Goal: Task Accomplishment & Management: Use online tool/utility

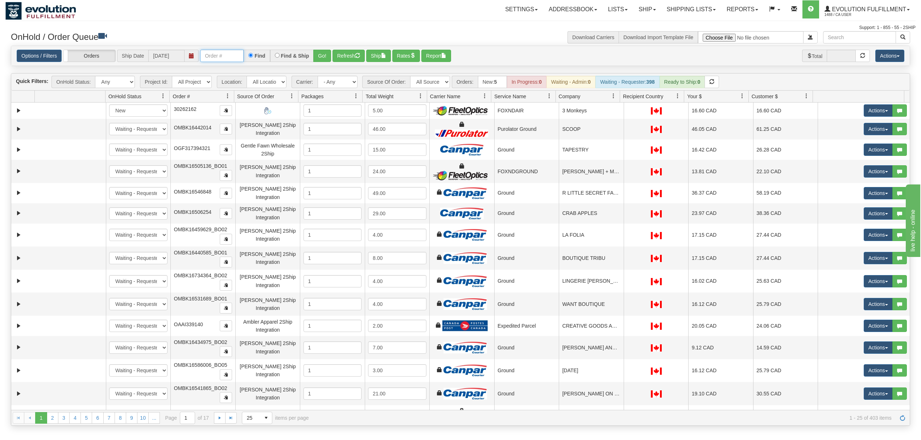
click at [227, 57] on input "text" at bounding box center [222, 56] width 44 height 12
type input "0030322001"
click at [321, 55] on button "Go!" at bounding box center [322, 56] width 18 height 12
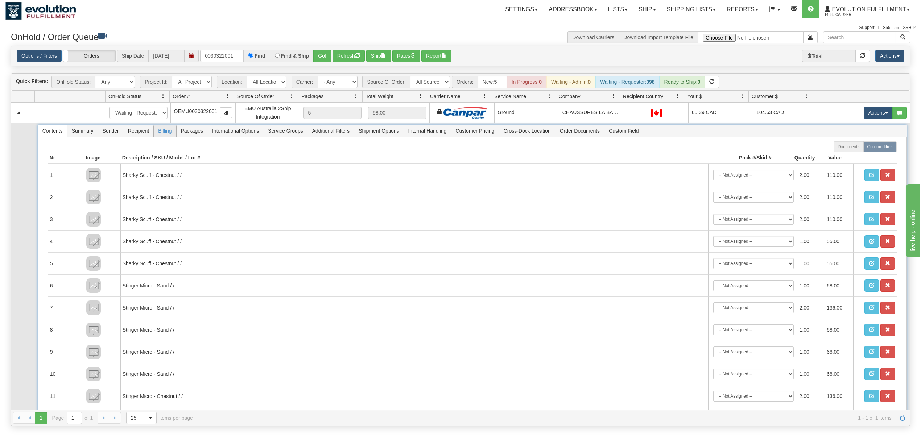
click at [173, 135] on span "Billing" at bounding box center [165, 131] width 22 height 12
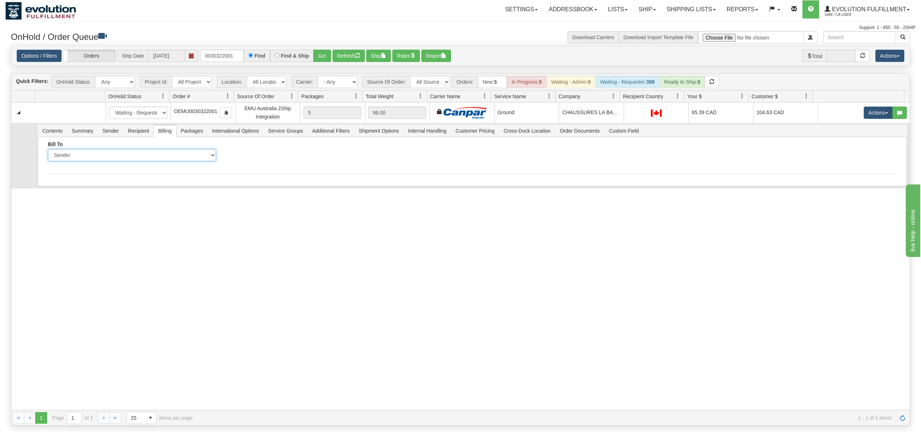
click at [135, 158] on select "Sender Recipient Third Party Collect" at bounding box center [132, 155] width 168 height 12
select select "2"
click at [48, 151] on select "Sender Recipient Third Party Collect" at bounding box center [132, 155] width 168 height 12
click at [266, 154] on input "Account" at bounding box center [311, 155] width 168 height 12
type input "0482206"
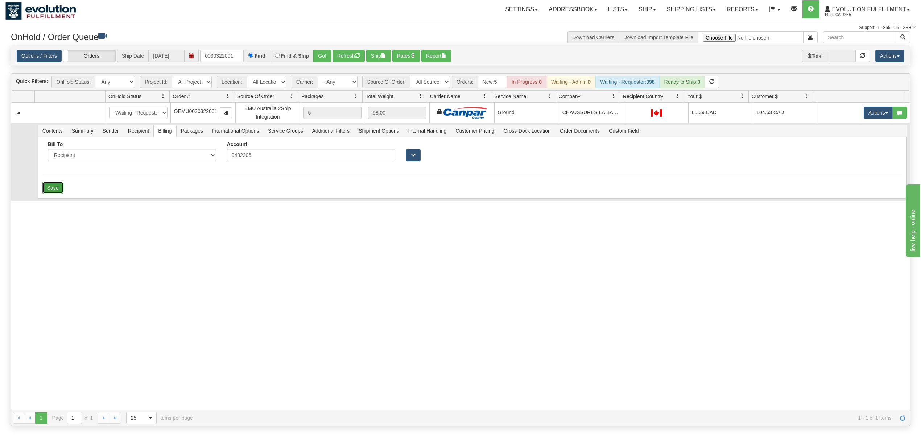
click at [59, 188] on button "Save" at bounding box center [52, 188] width 21 height 12
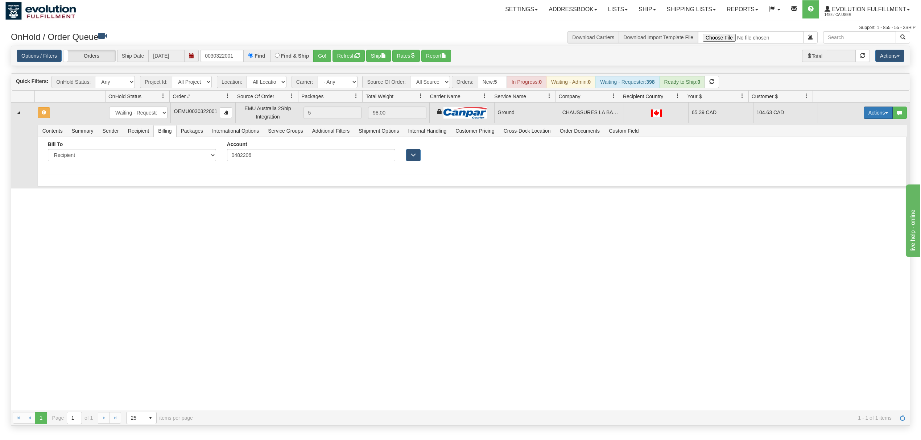
click at [691, 115] on button "Actions" at bounding box center [878, 113] width 29 height 12
click at [691, 147] on span "Rate All Services" at bounding box center [864, 146] width 44 height 6
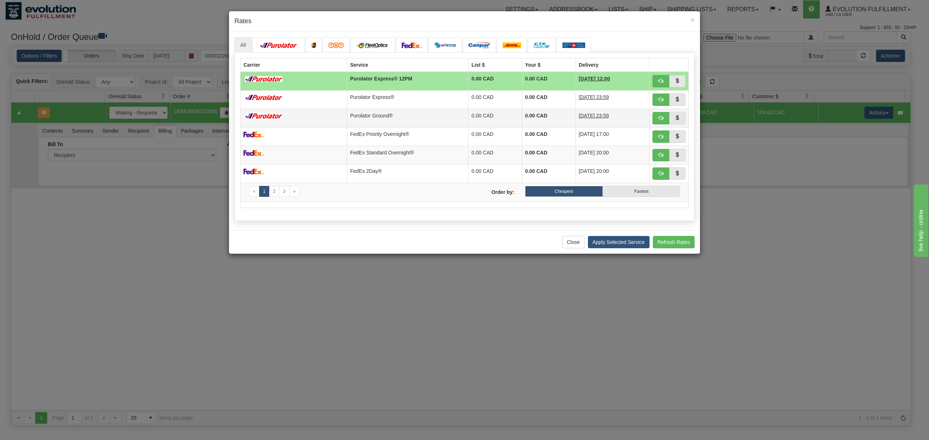
click at [374, 121] on td "Purolator Ground®" at bounding box center [408, 118] width 122 height 18
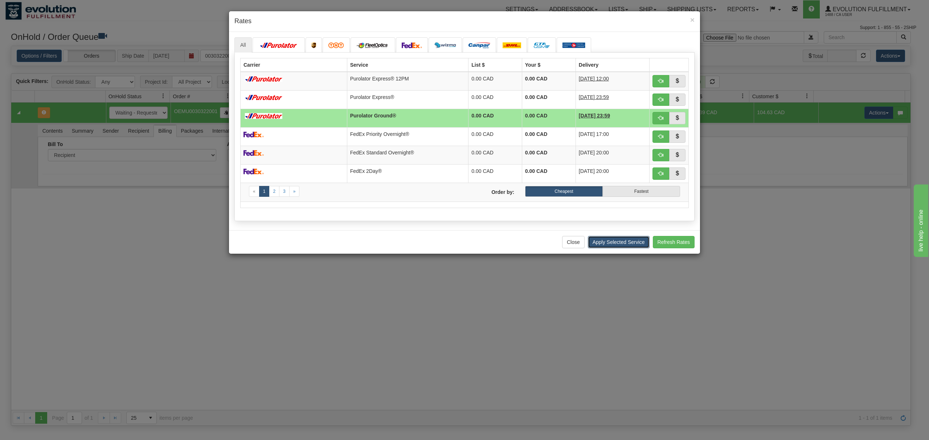
click at [598, 246] on button "Apply Selected Service" at bounding box center [619, 242] width 62 height 12
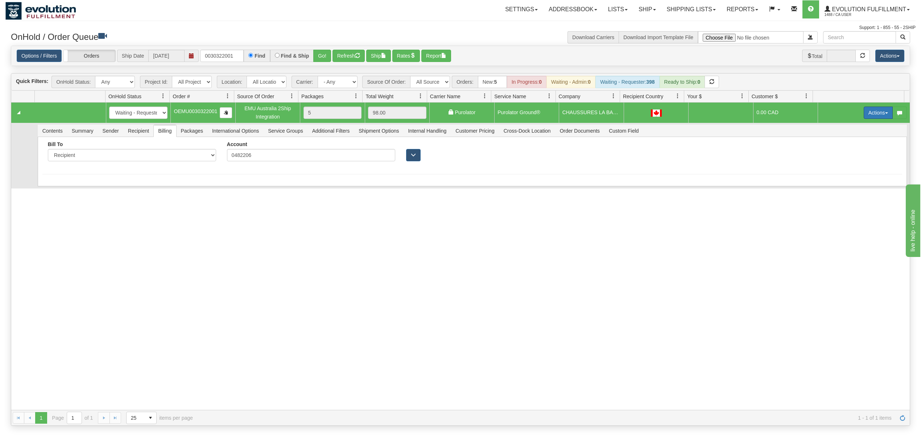
click at [691, 110] on button "Actions" at bounding box center [878, 113] width 29 height 12
click at [691, 155] on span "Ship" at bounding box center [849, 155] width 15 height 6
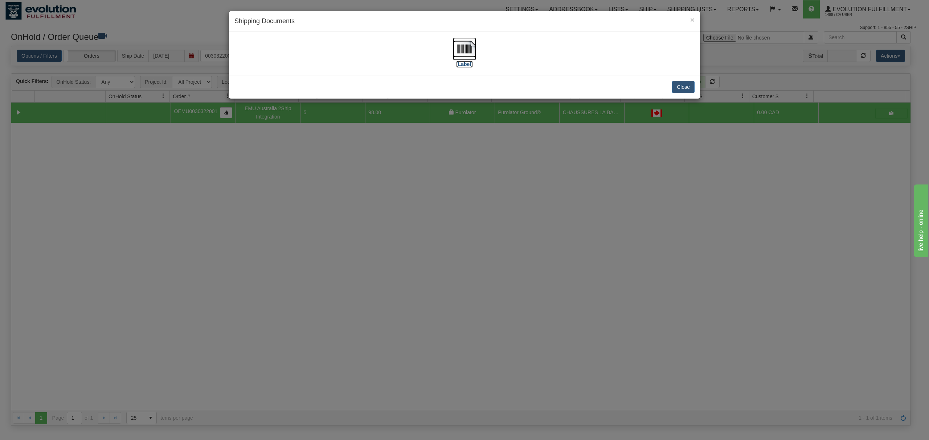
click at [462, 52] on img at bounding box center [464, 48] width 23 height 23
drag, startPoint x: 679, startPoint y: 83, endPoint x: 662, endPoint y: 83, distance: 17.8
click at [680, 83] on button "Close" at bounding box center [683, 87] width 22 height 12
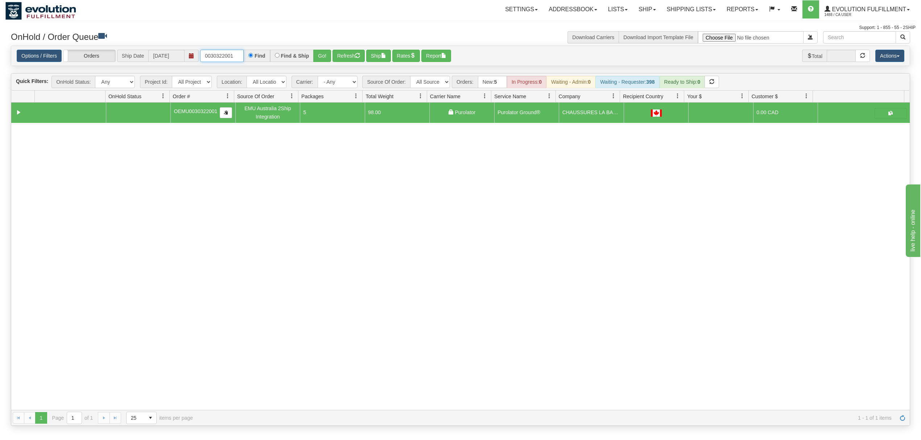
drag, startPoint x: 234, startPoint y: 56, endPoint x: 209, endPoint y: 56, distance: 25.0
click at [209, 56] on input "0030322001" at bounding box center [222, 56] width 44 height 12
type input "0"
type input "1136"
click at [326, 57] on button "Go!" at bounding box center [322, 56] width 18 height 12
